Goal: Information Seeking & Learning: Learn about a topic

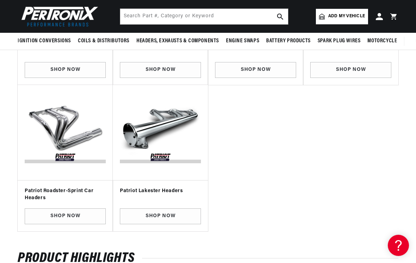
scroll to position [397, 0]
click at [157, 188] on h3 "Patriot Lakester Headers" at bounding box center [160, 191] width 81 height 7
click at [176, 123] on img "Slider" at bounding box center [160, 132] width 81 height 81
click at [163, 214] on link "Shop Now" at bounding box center [160, 216] width 81 height 16
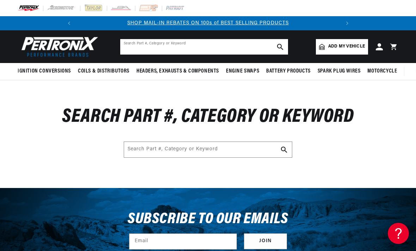
click at [229, 46] on input "text" at bounding box center [204, 46] width 168 height 15
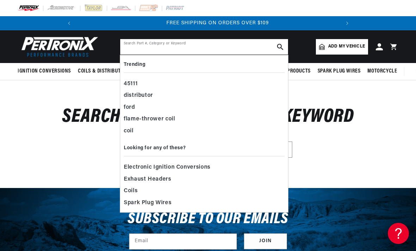
scroll to position [0, 263]
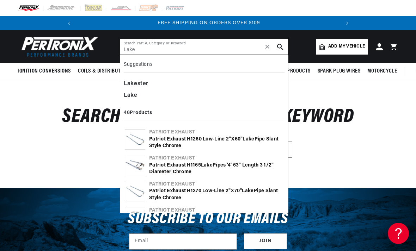
type input "Lake"
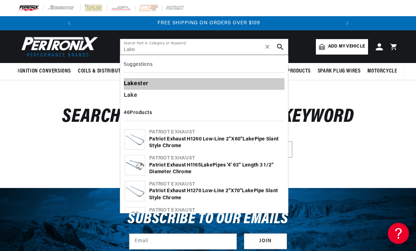
click at [145, 80] on div "Lake ster" at bounding box center [204, 84] width 161 height 12
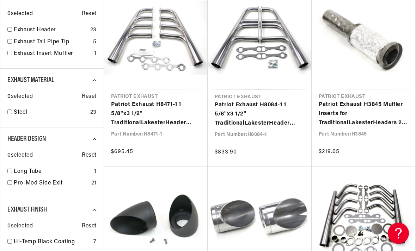
scroll to position [120, 0]
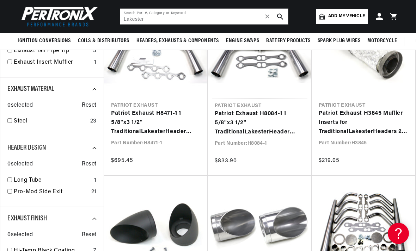
click at [136, 123] on link "Patriot Exhaust H8471-1 1 5/8"x3 1/2" Traditional Lakester Header Street Rod Sm…" at bounding box center [155, 122] width 89 height 27
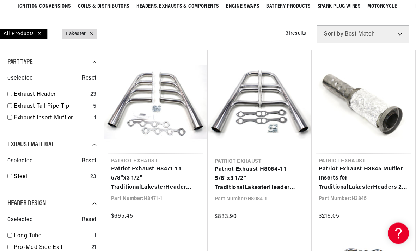
scroll to position [65, 0]
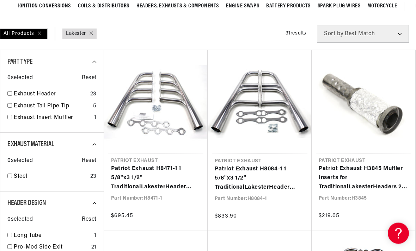
click at [375, 178] on link "Patriot Exhaust H3845 Muffler Inserts for Traditional Lakester Headers 2" Core …" at bounding box center [362, 178] width 89 height 27
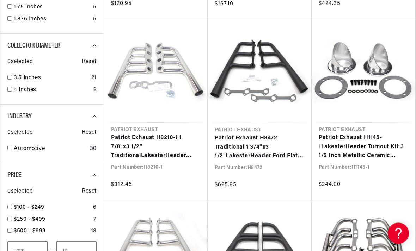
scroll to position [495, 0]
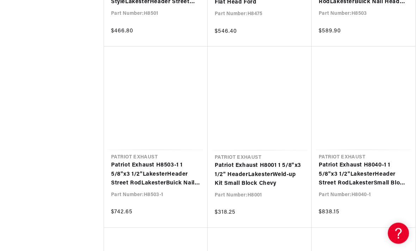
scroll to position [1156, 0]
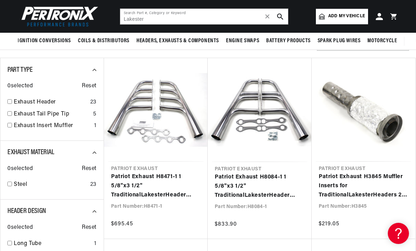
scroll to position [0, 263]
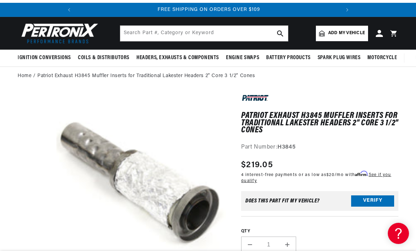
scroll to position [13, 0]
